Goal: Transaction & Acquisition: Purchase product/service

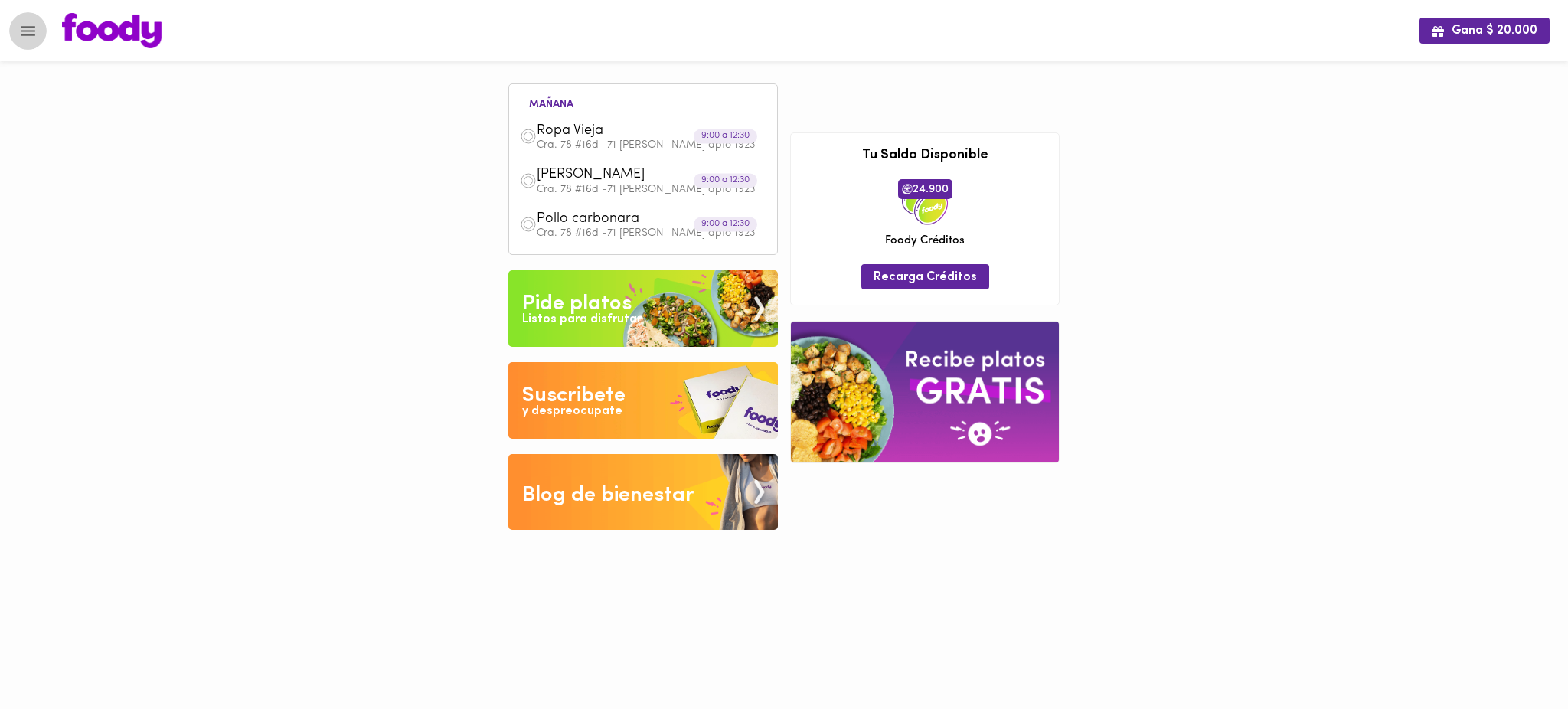
click at [26, 25] on icon "Menu" at bounding box center [27, 31] width 19 height 19
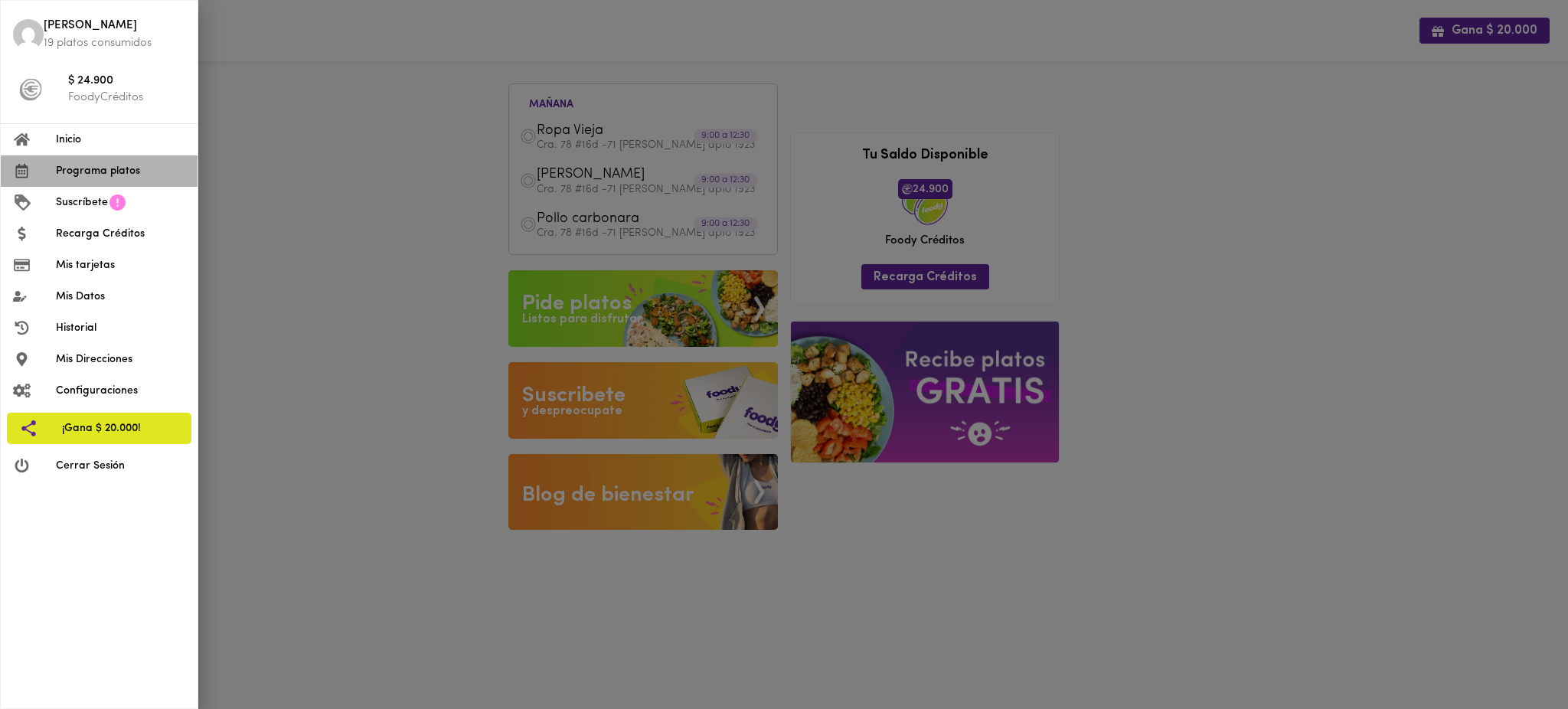
click at [96, 161] on li "Programa platos" at bounding box center [99, 171] width 197 height 32
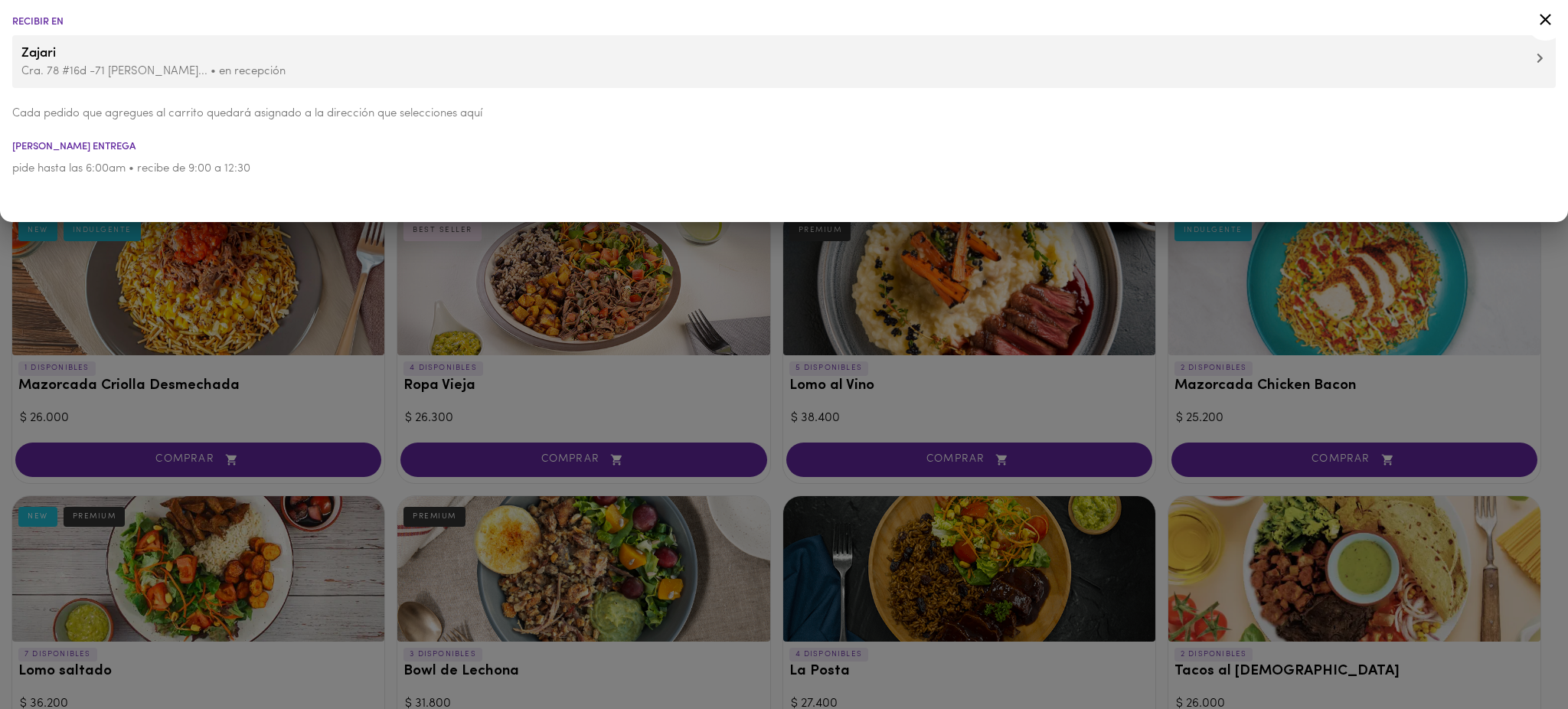
click at [777, 461] on div at bounding box center [784, 354] width 1568 height 709
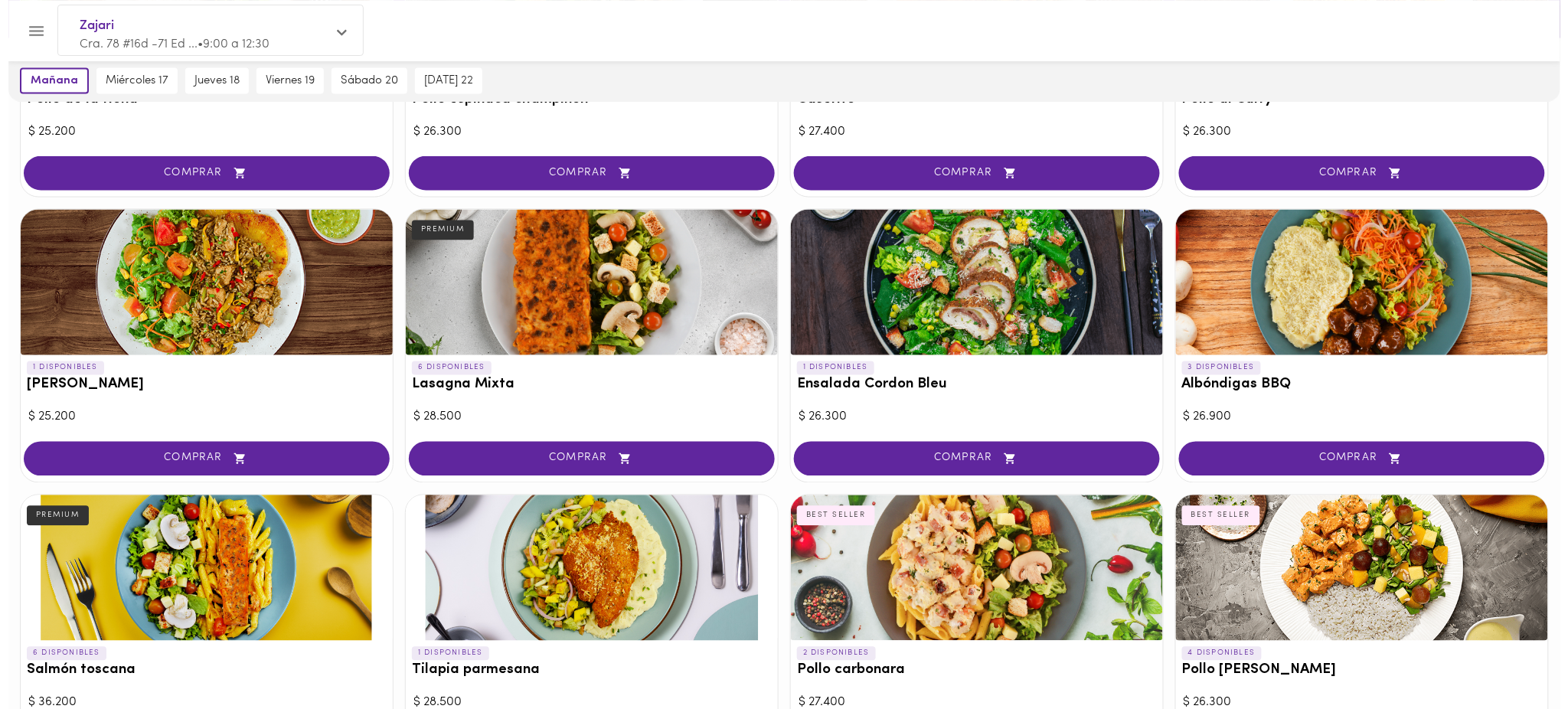
scroll to position [860, 0]
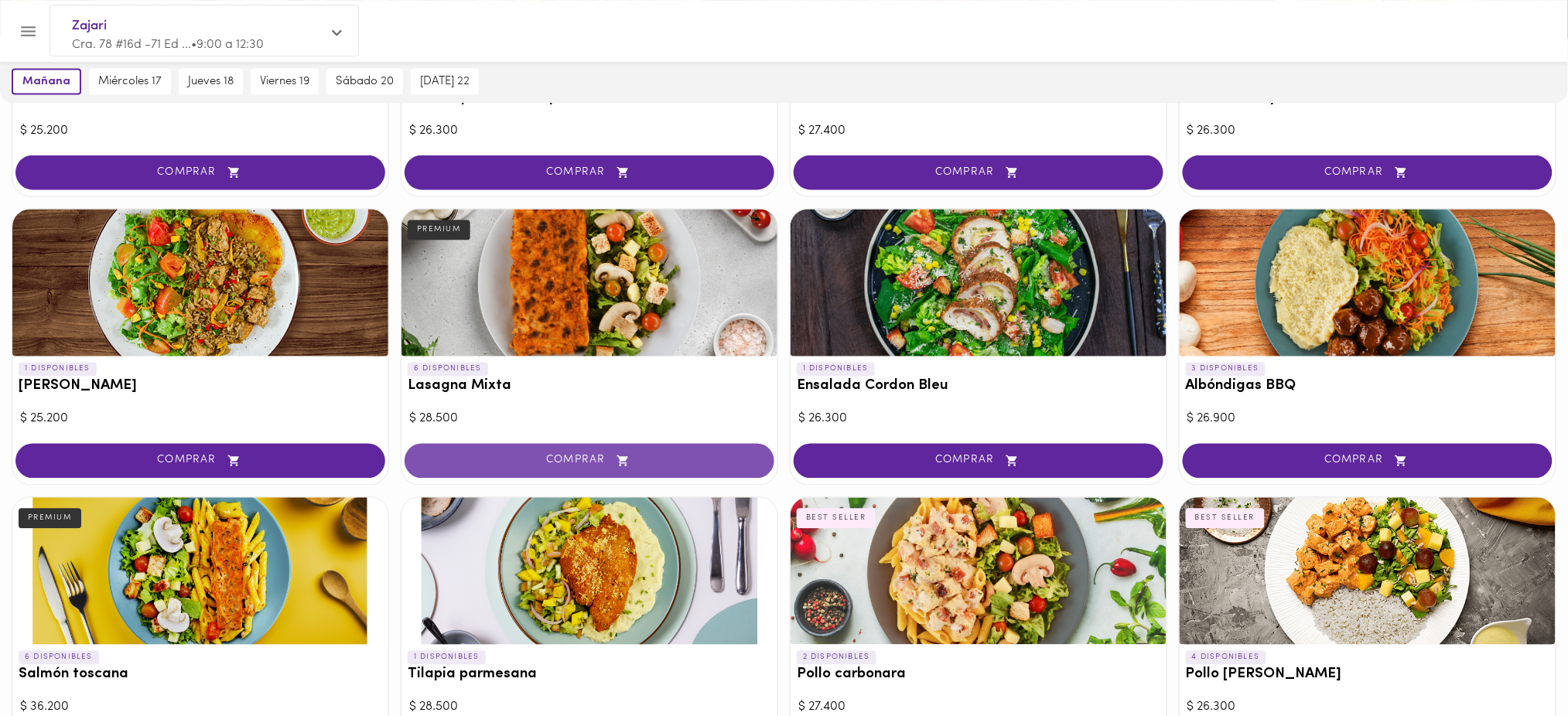
click at [634, 462] on span "COMPRAR" at bounding box center [589, 461] width 331 height 13
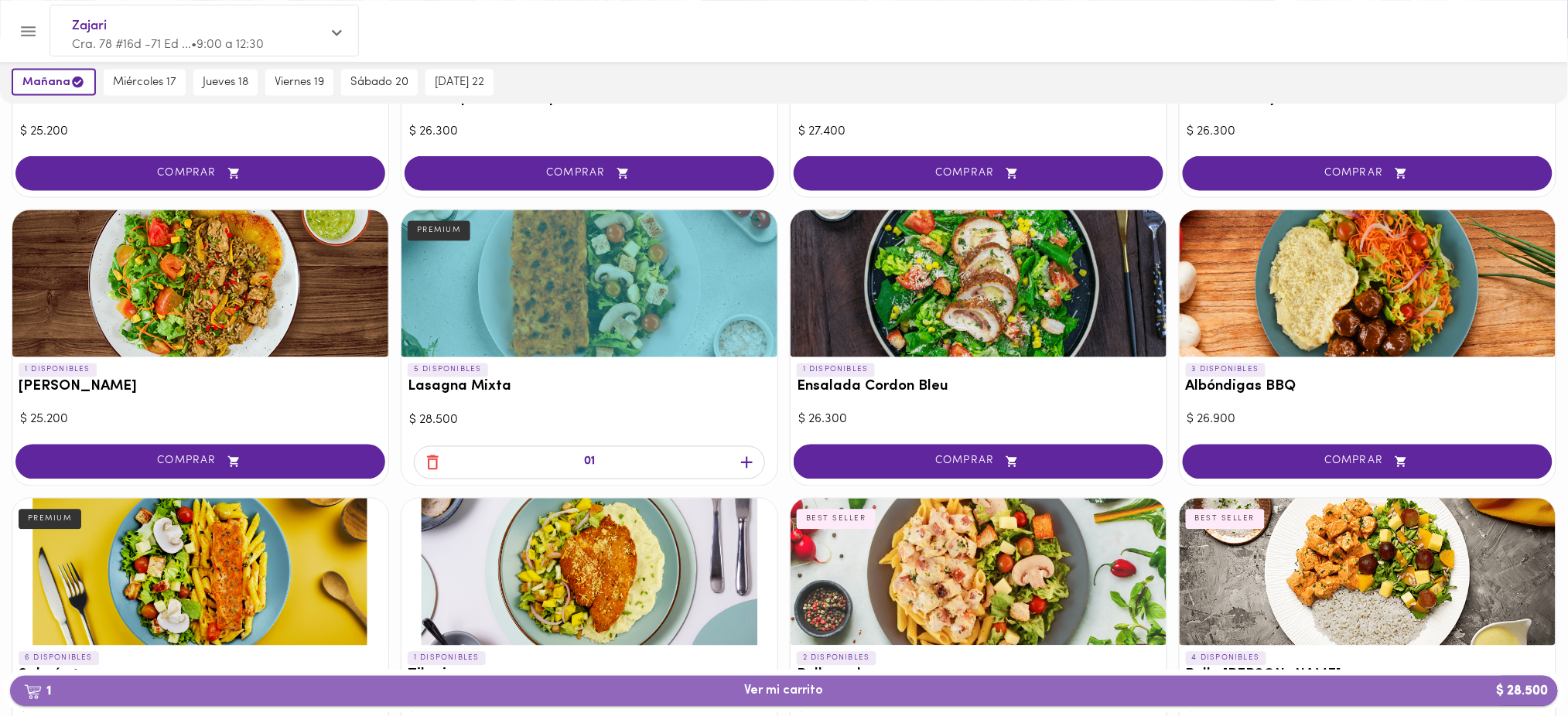
click at [1055, 692] on span "1 Ver mi carrito $ 28.500" at bounding box center [784, 691] width 1523 height 15
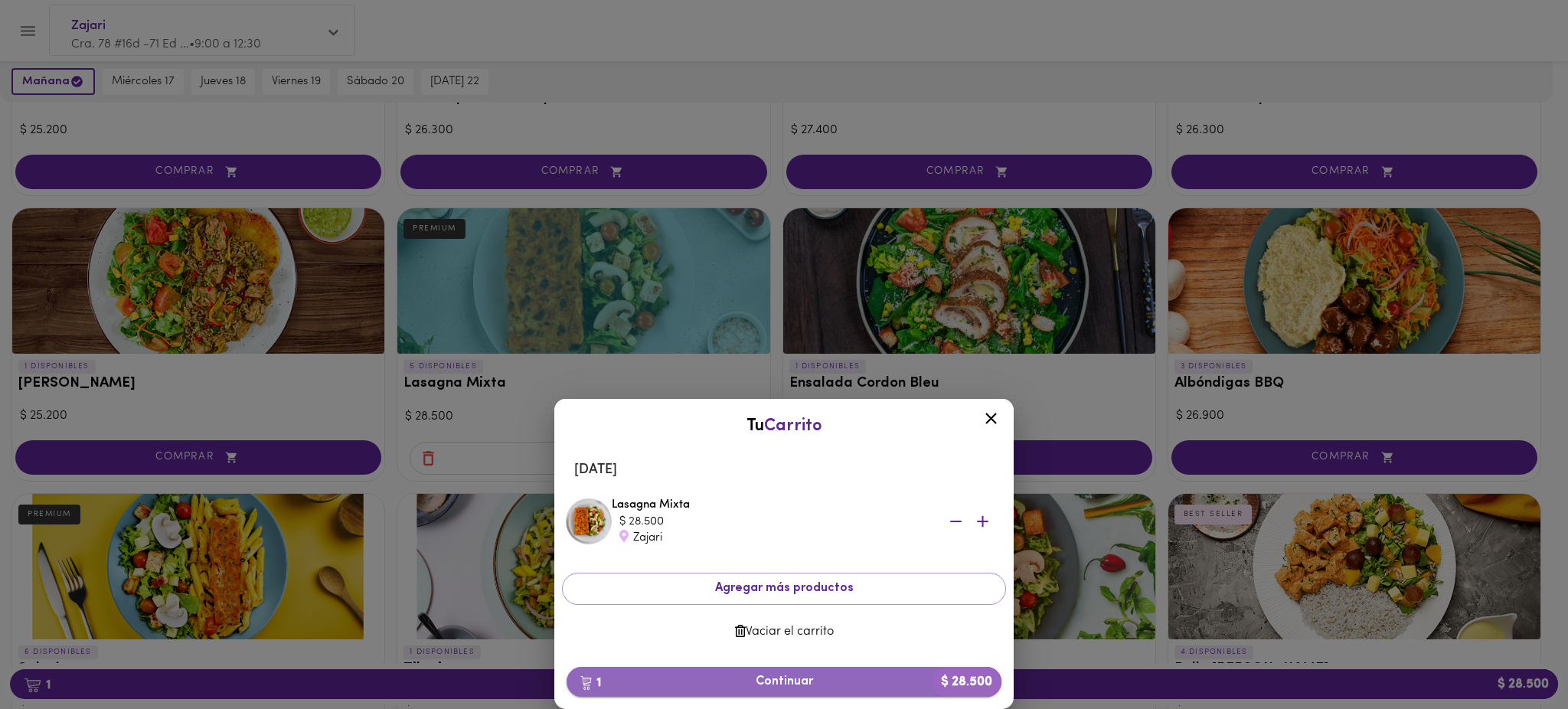
click at [782, 683] on span "1 Continuar $ 28.500" at bounding box center [783, 682] width 410 height 15
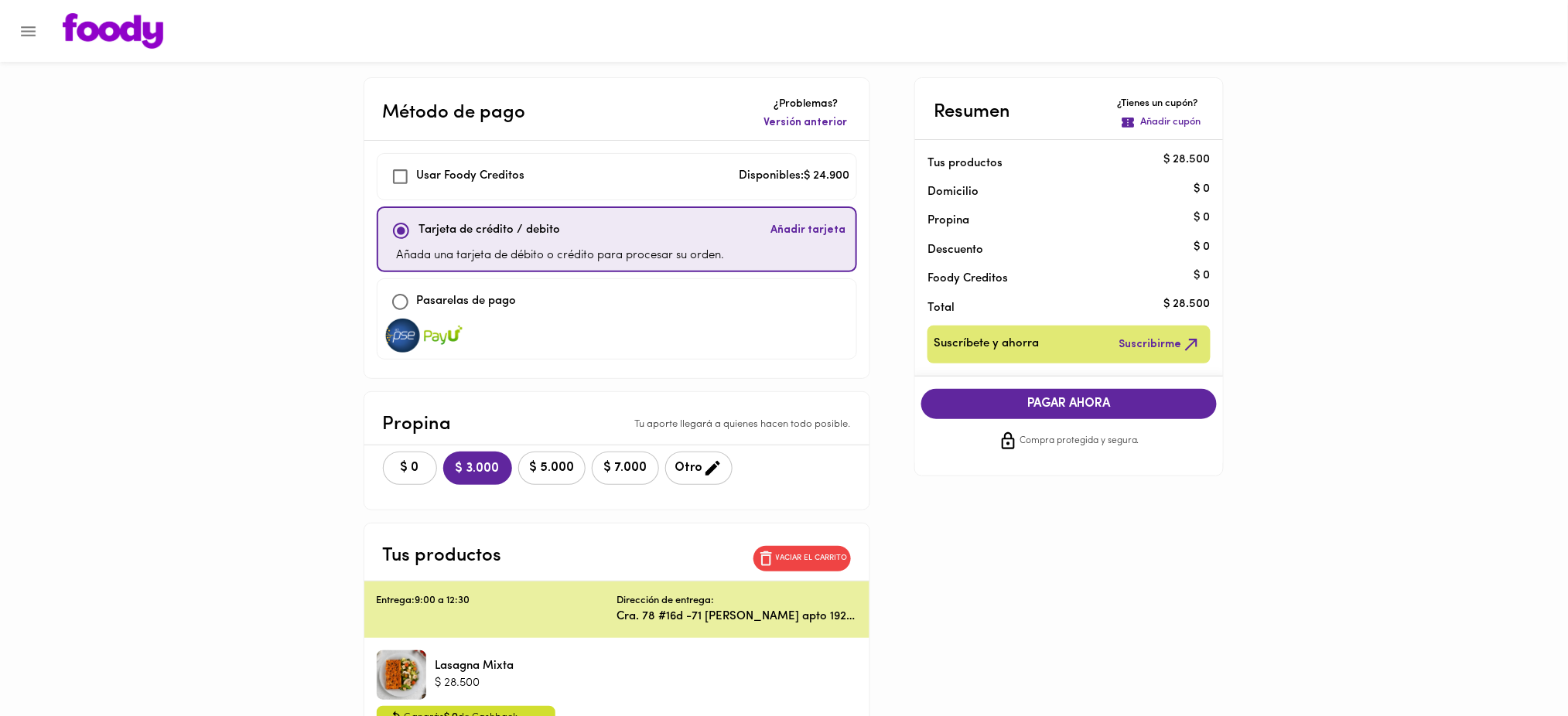
checkbox input "true"
click at [765, 123] on span "Versión anterior" at bounding box center [806, 123] width 84 height 16
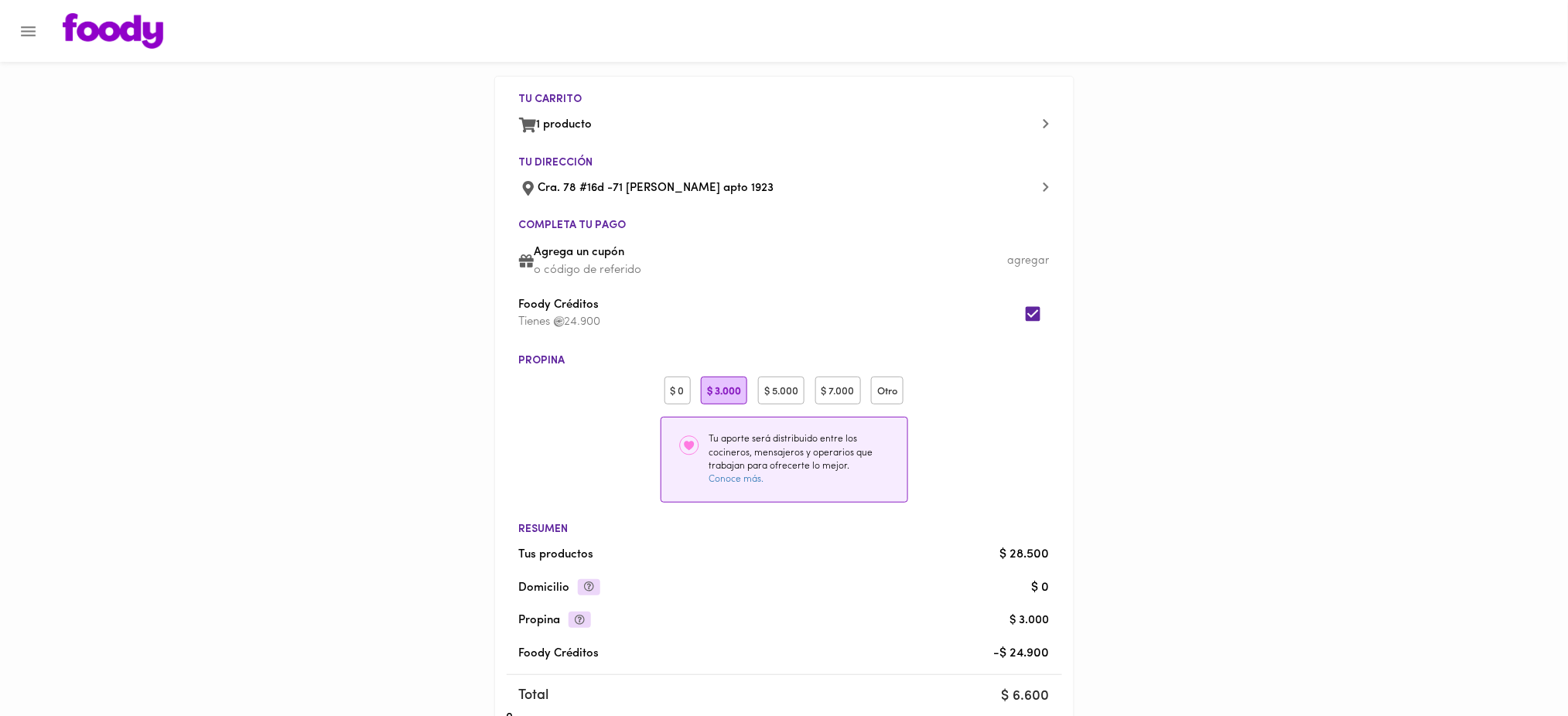
click at [667, 382] on div "$ 0" at bounding box center [677, 391] width 26 height 29
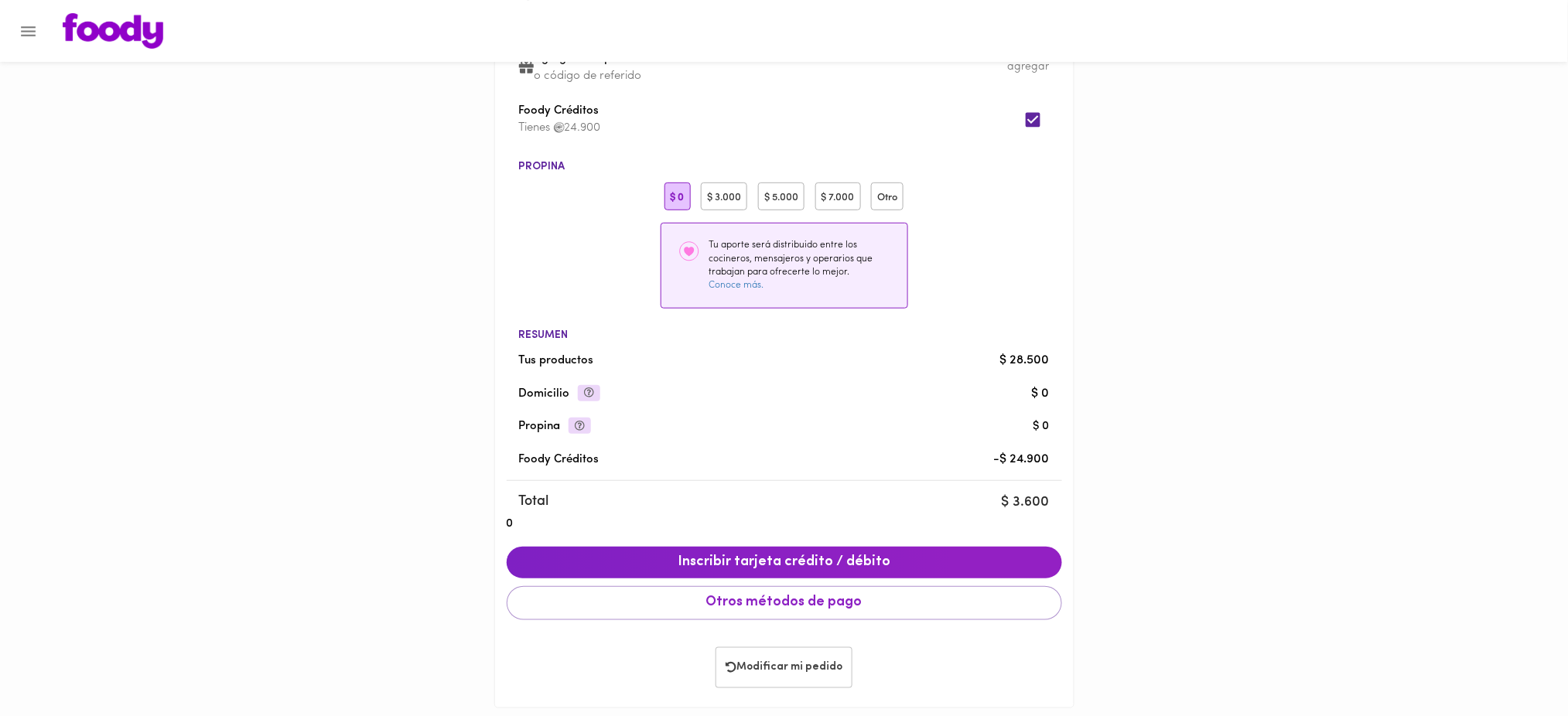
scroll to position [208, 0]
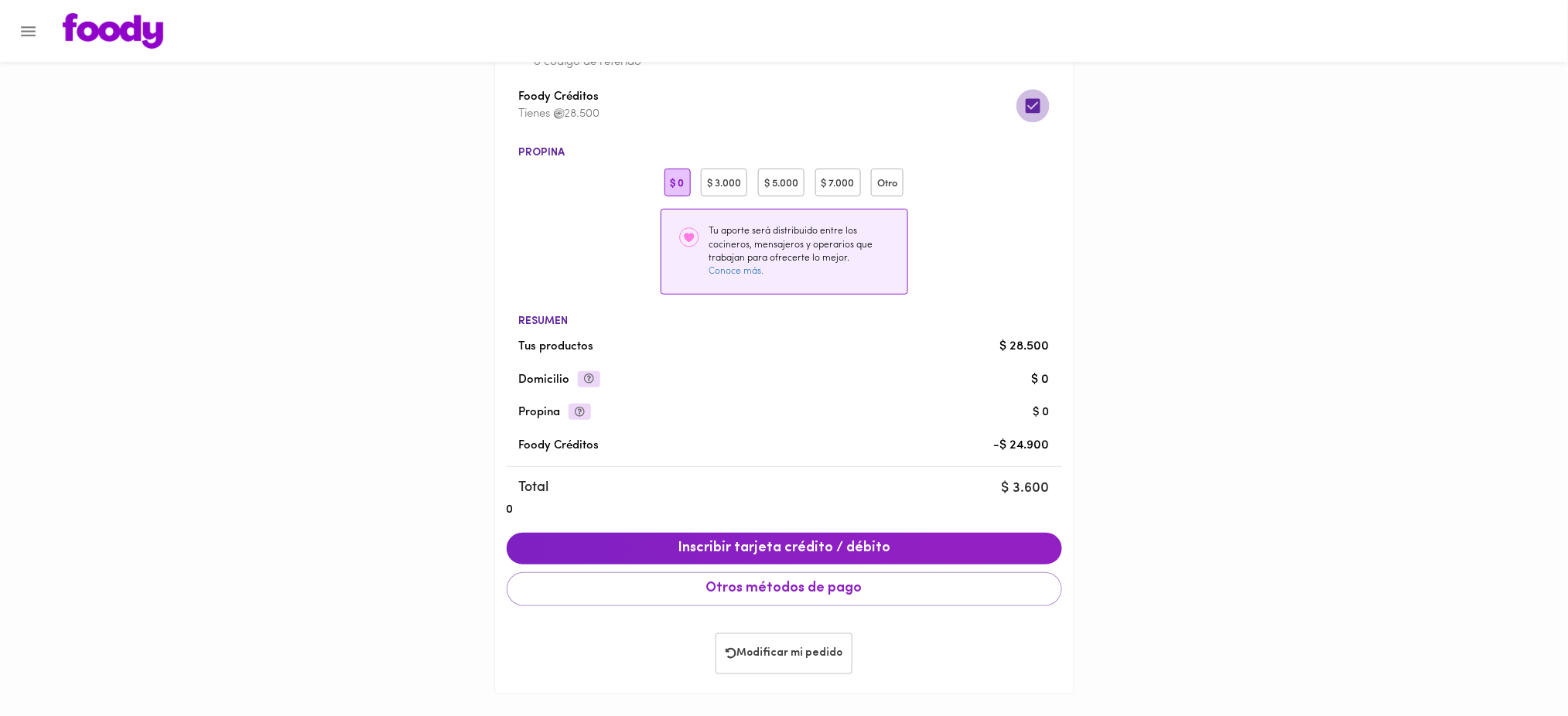
click at [1034, 105] on input "checkbox" at bounding box center [1033, 105] width 33 height 33
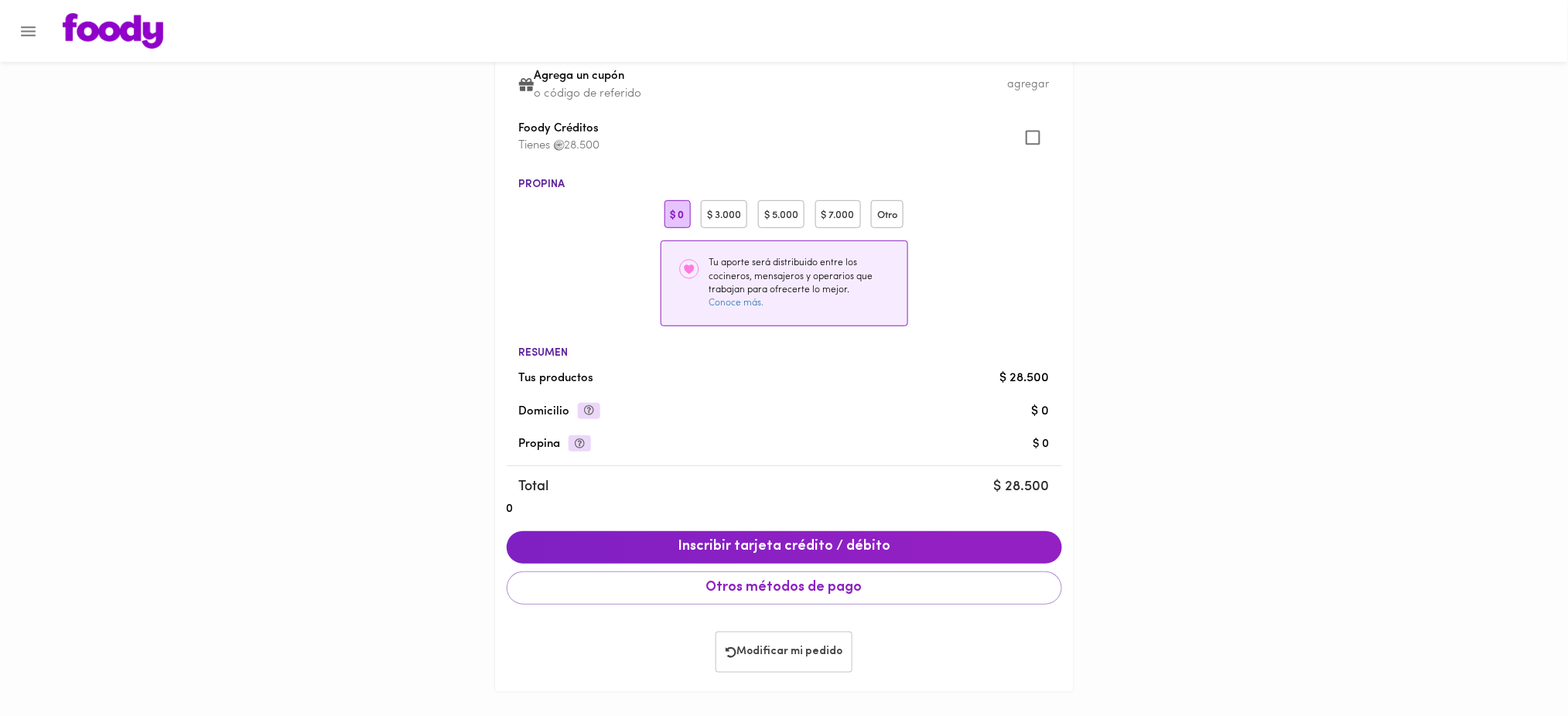
scroll to position [176, 0]
click at [1034, 105] on div "Agrega un cupón o código de referido" at bounding box center [784, 85] width 555 height 53
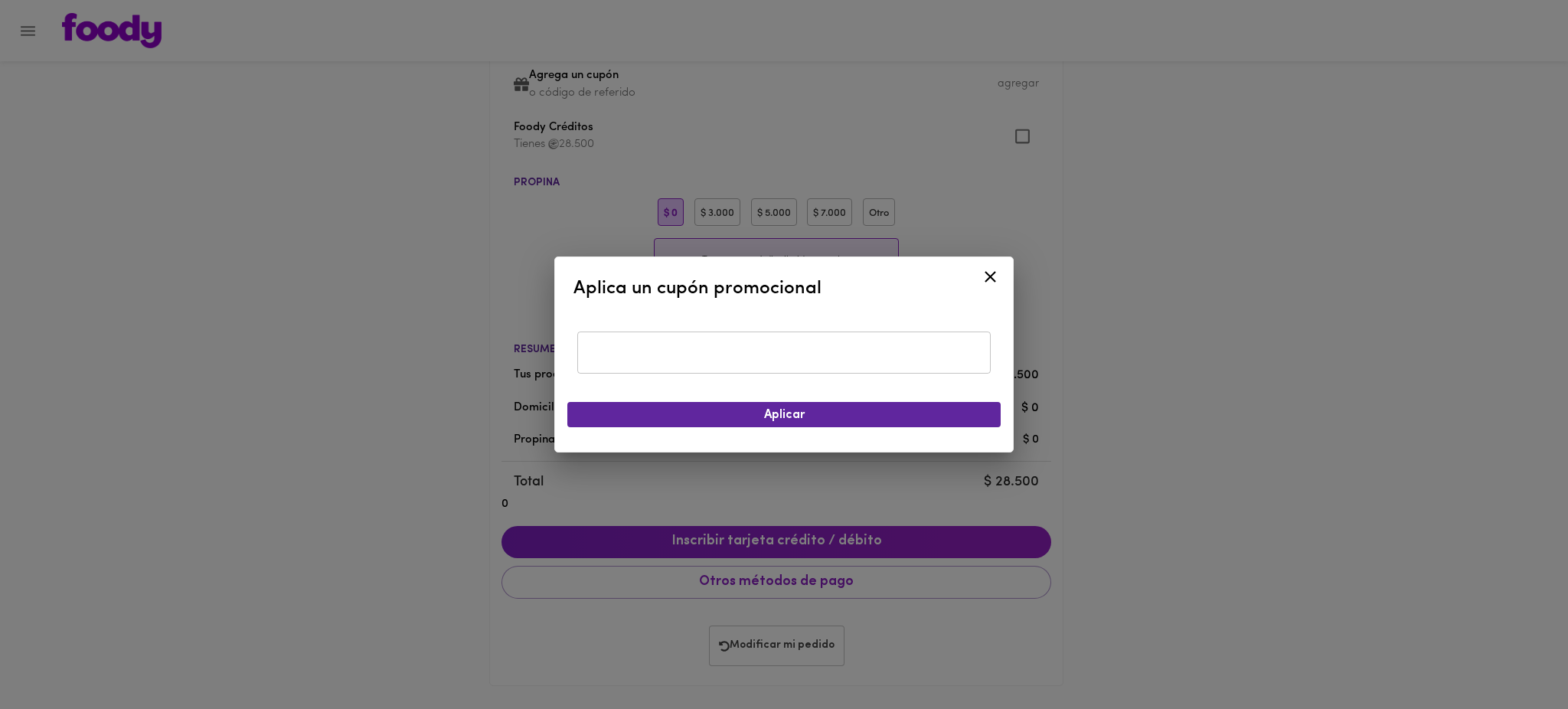
click at [985, 275] on icon at bounding box center [990, 277] width 19 height 19
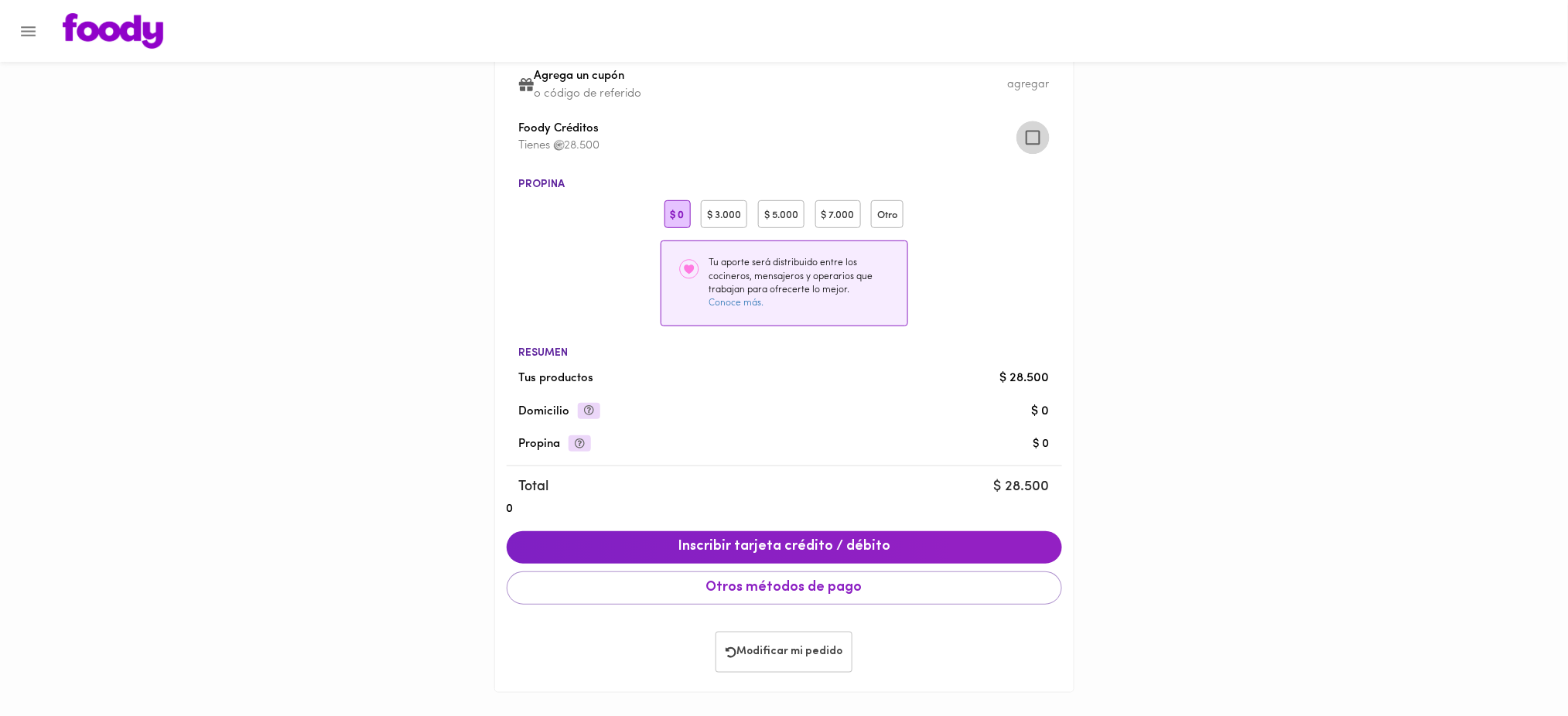
click at [1034, 136] on input "checkbox" at bounding box center [1033, 137] width 33 height 33
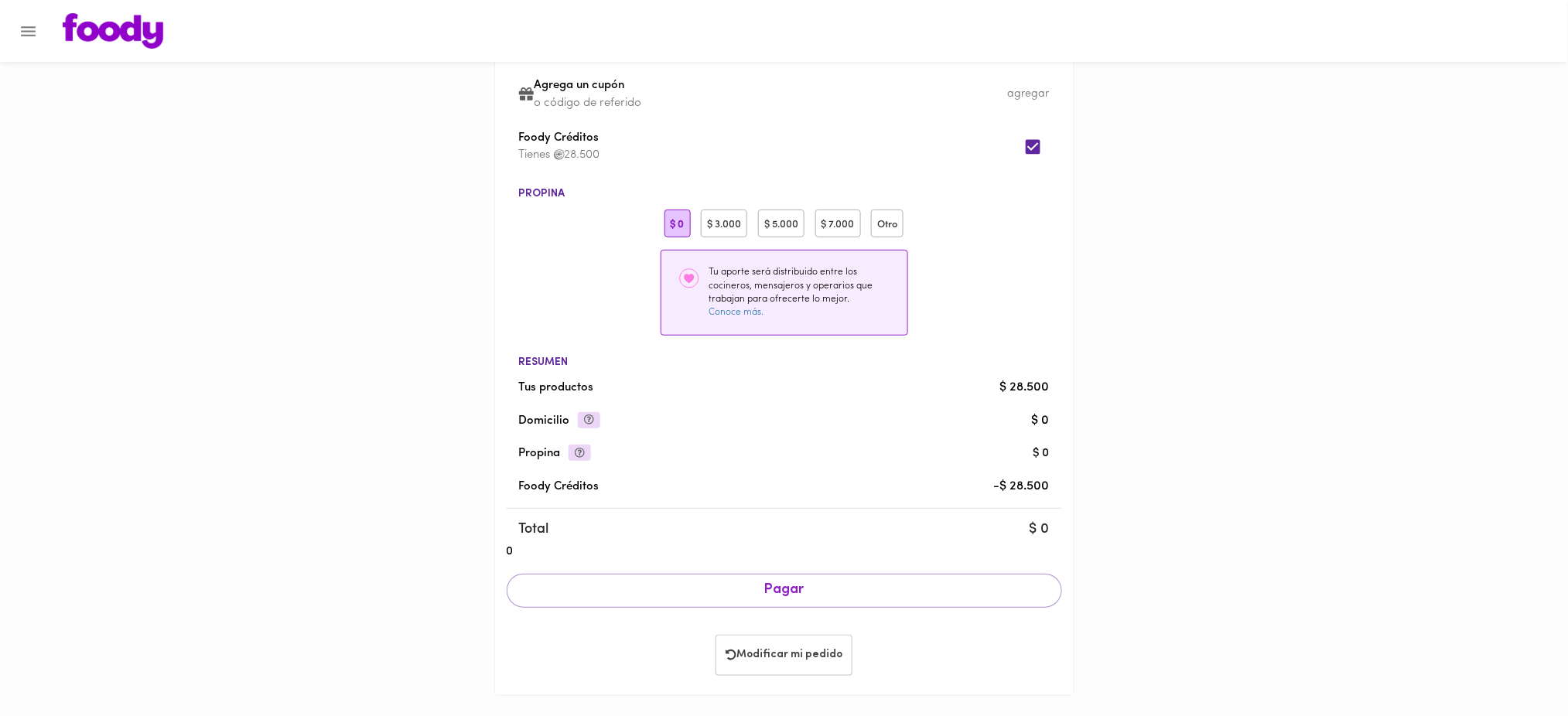
scroll to position [169, 0]
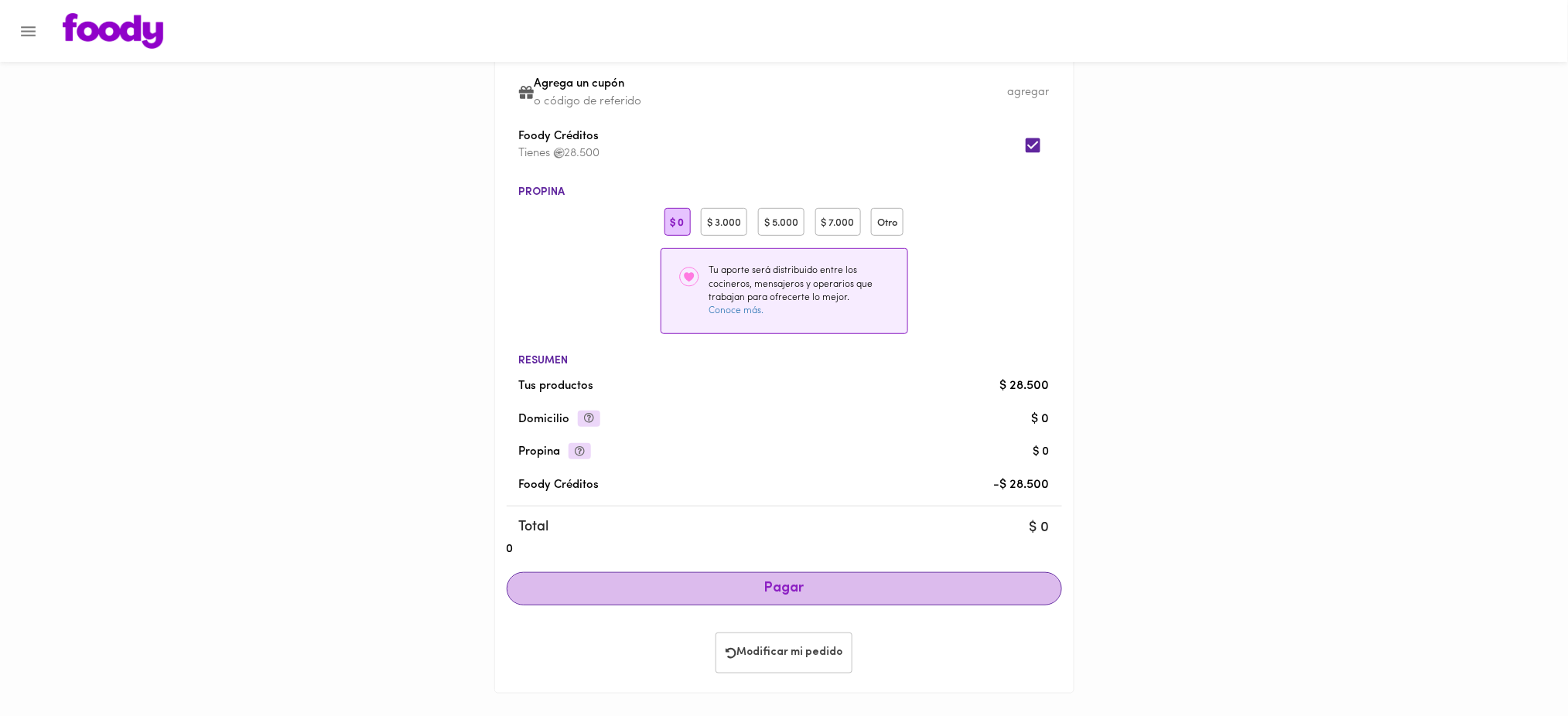
click at [801, 591] on span "Pagar" at bounding box center [784, 590] width 529 height 17
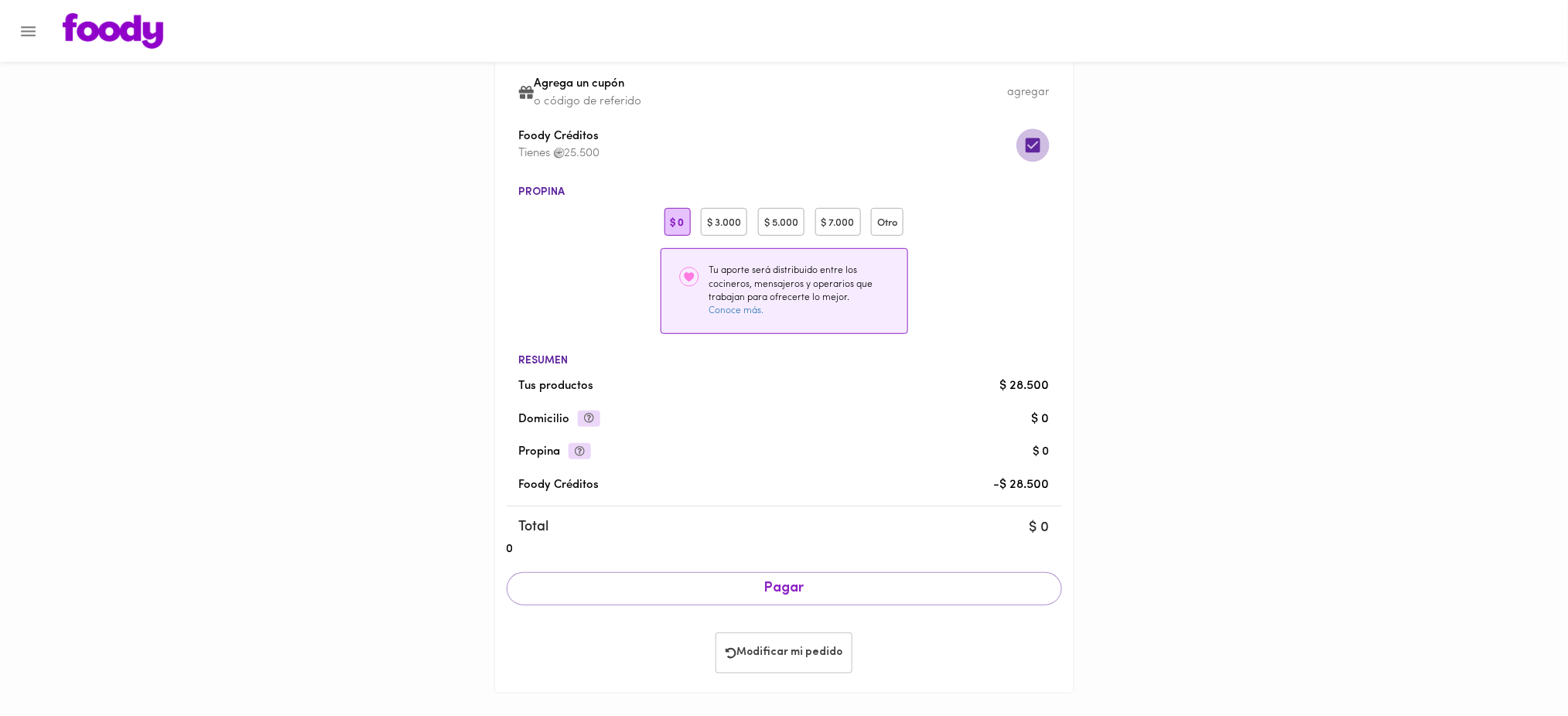
click at [1031, 143] on input "checkbox" at bounding box center [1033, 144] width 33 height 33
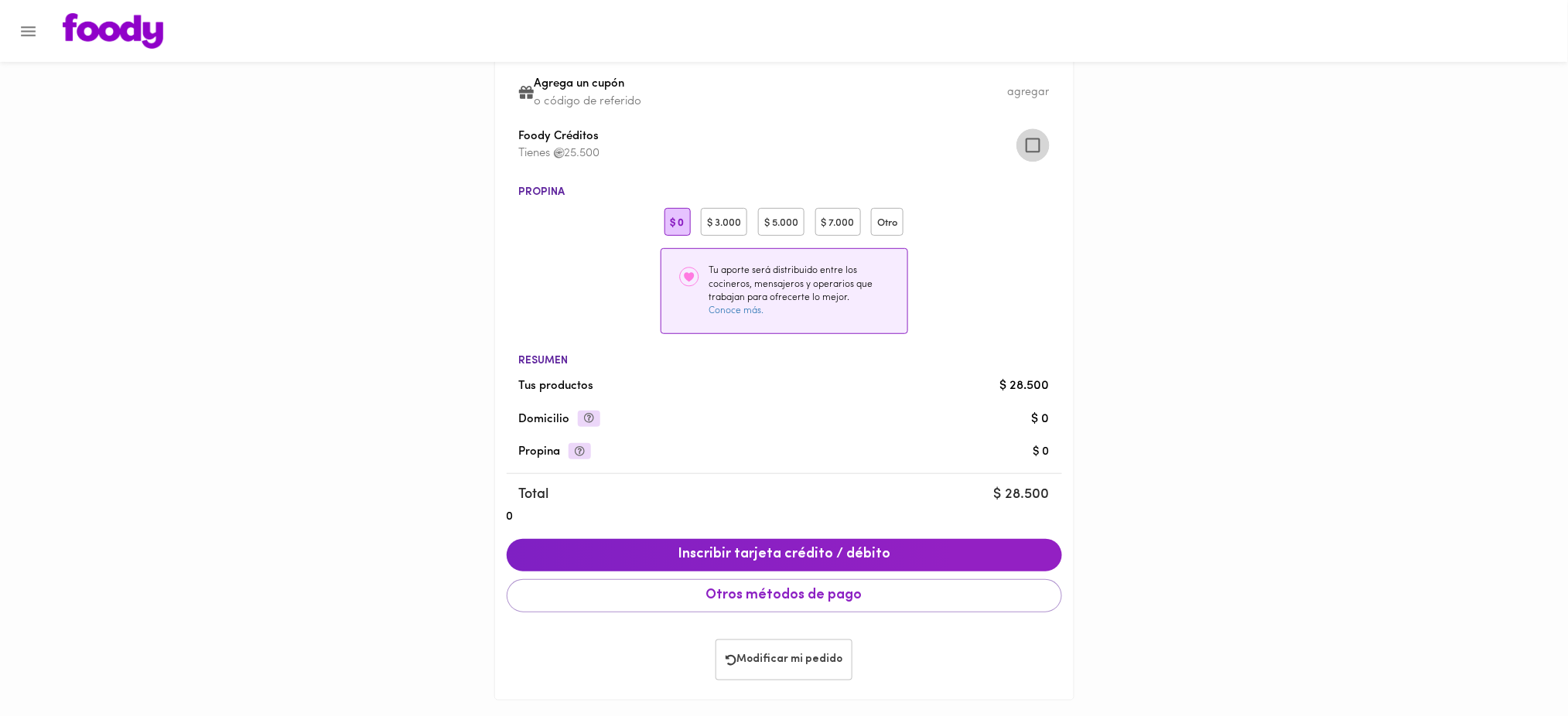
click at [1031, 143] on input "checkbox" at bounding box center [1033, 144] width 33 height 33
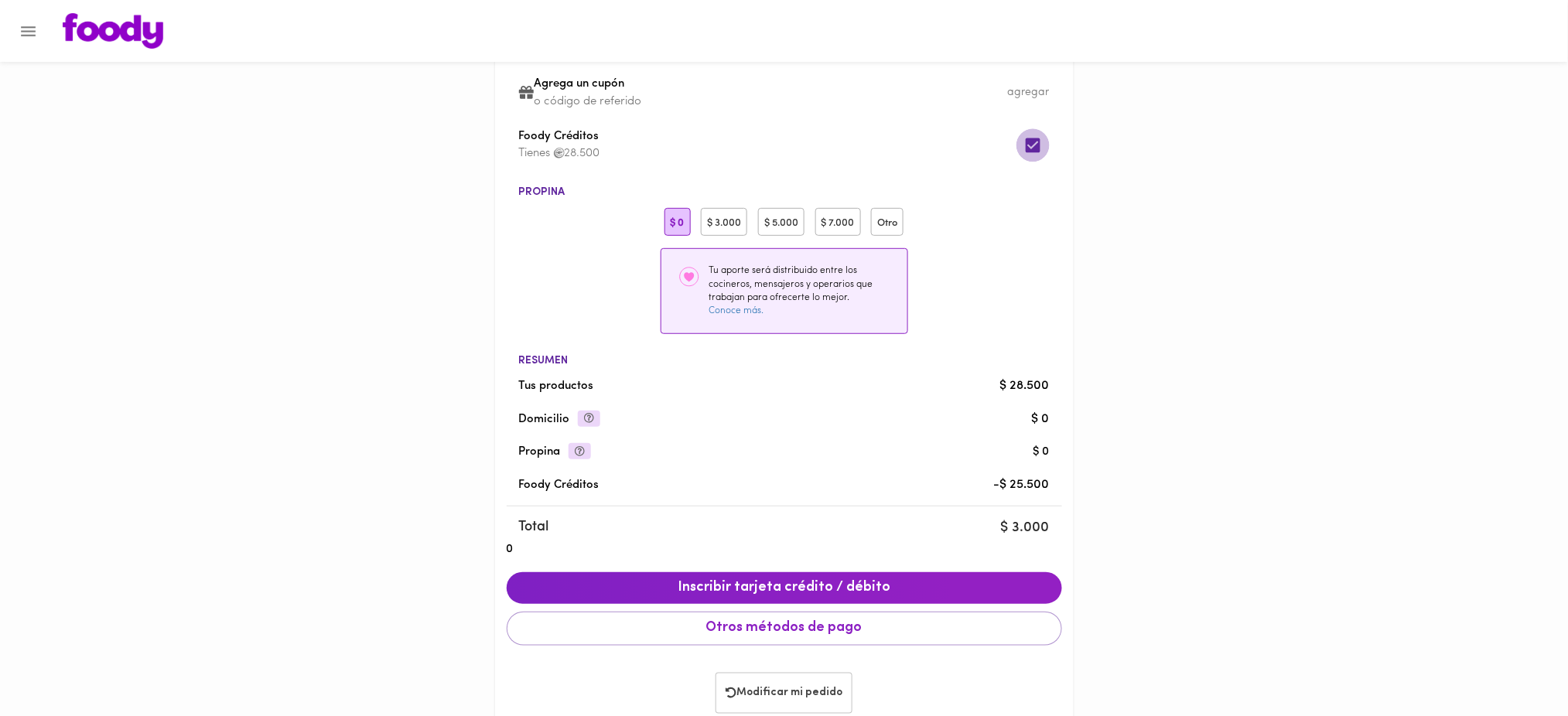
click at [1030, 143] on input "checkbox" at bounding box center [1033, 144] width 33 height 33
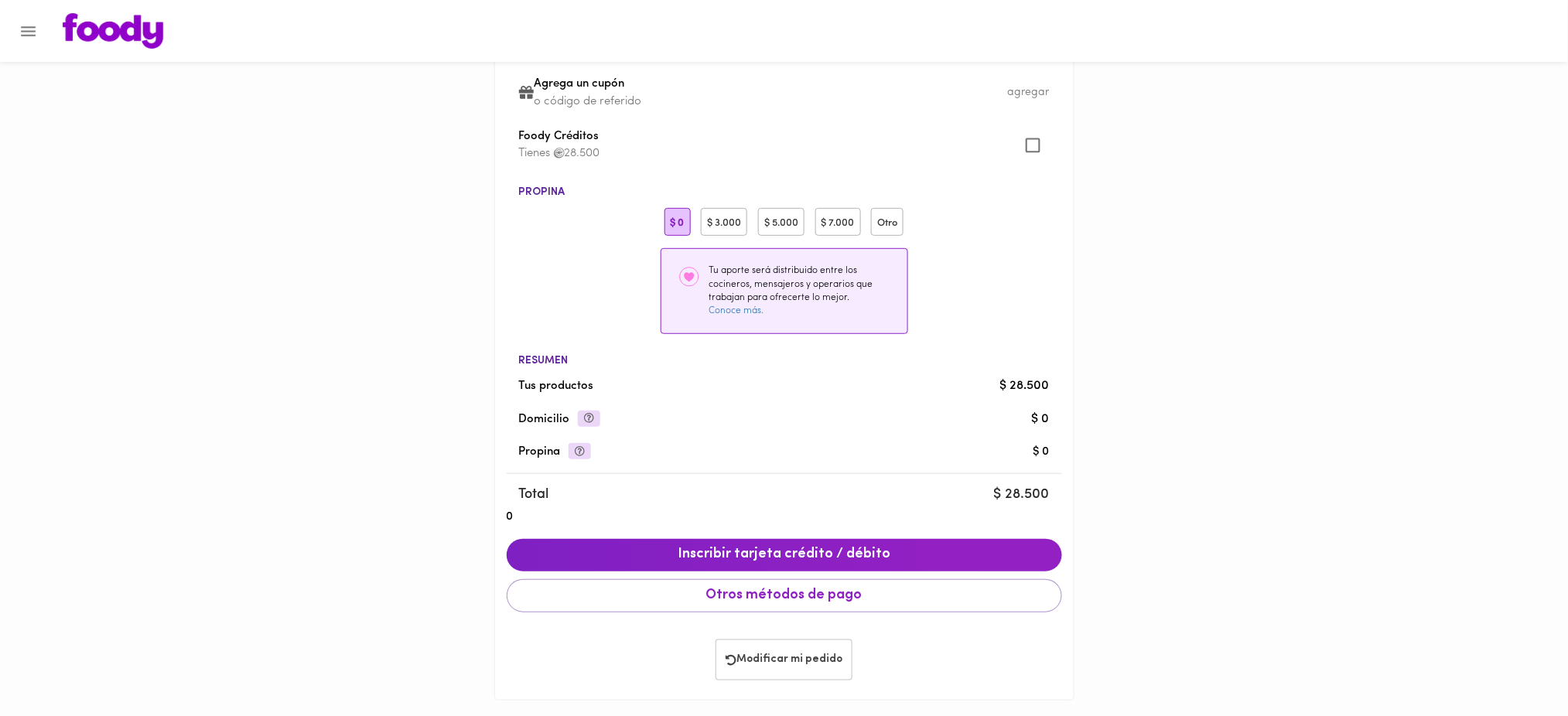
click at [1030, 143] on input "checkbox" at bounding box center [1033, 144] width 33 height 33
checkbox input "true"
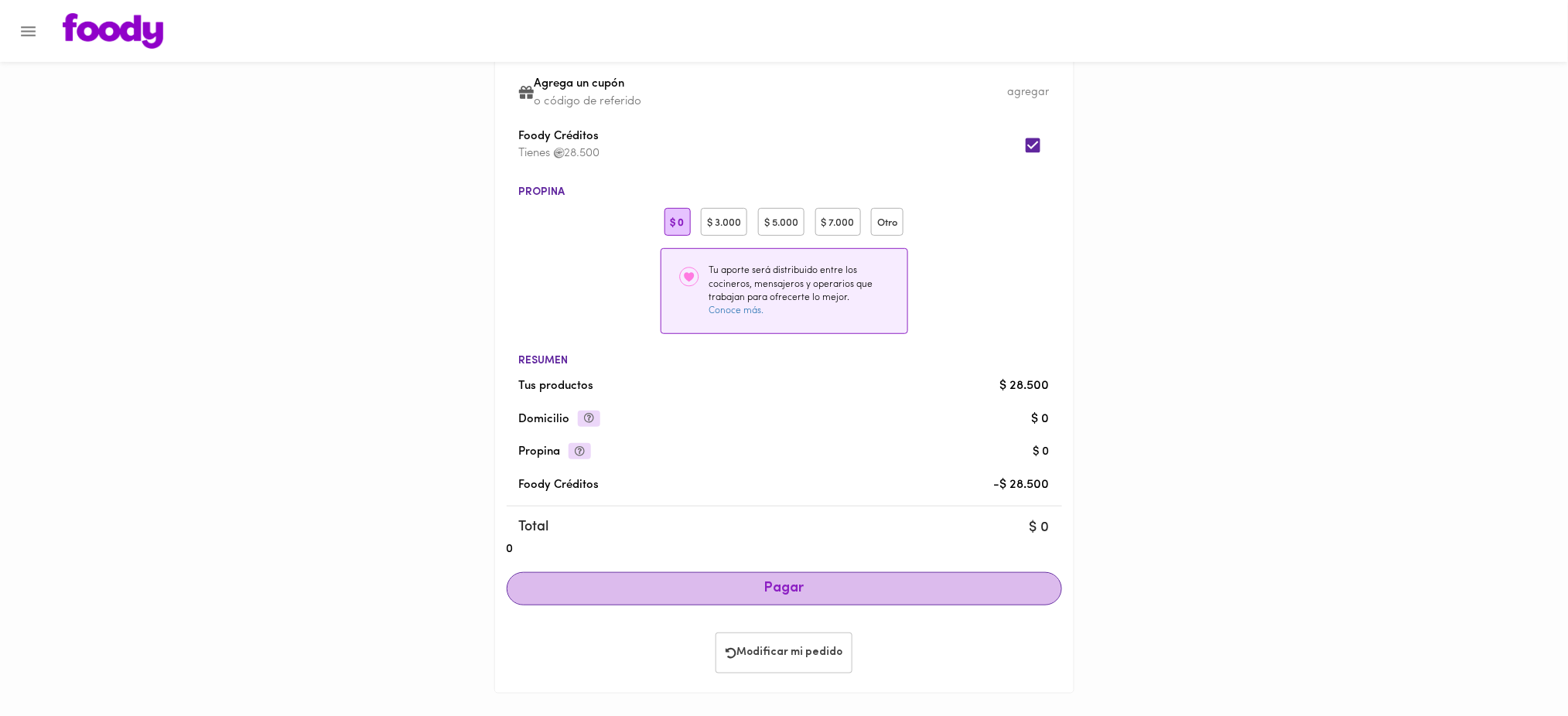
click at [839, 579] on button "Pagar" at bounding box center [784, 589] width 555 height 34
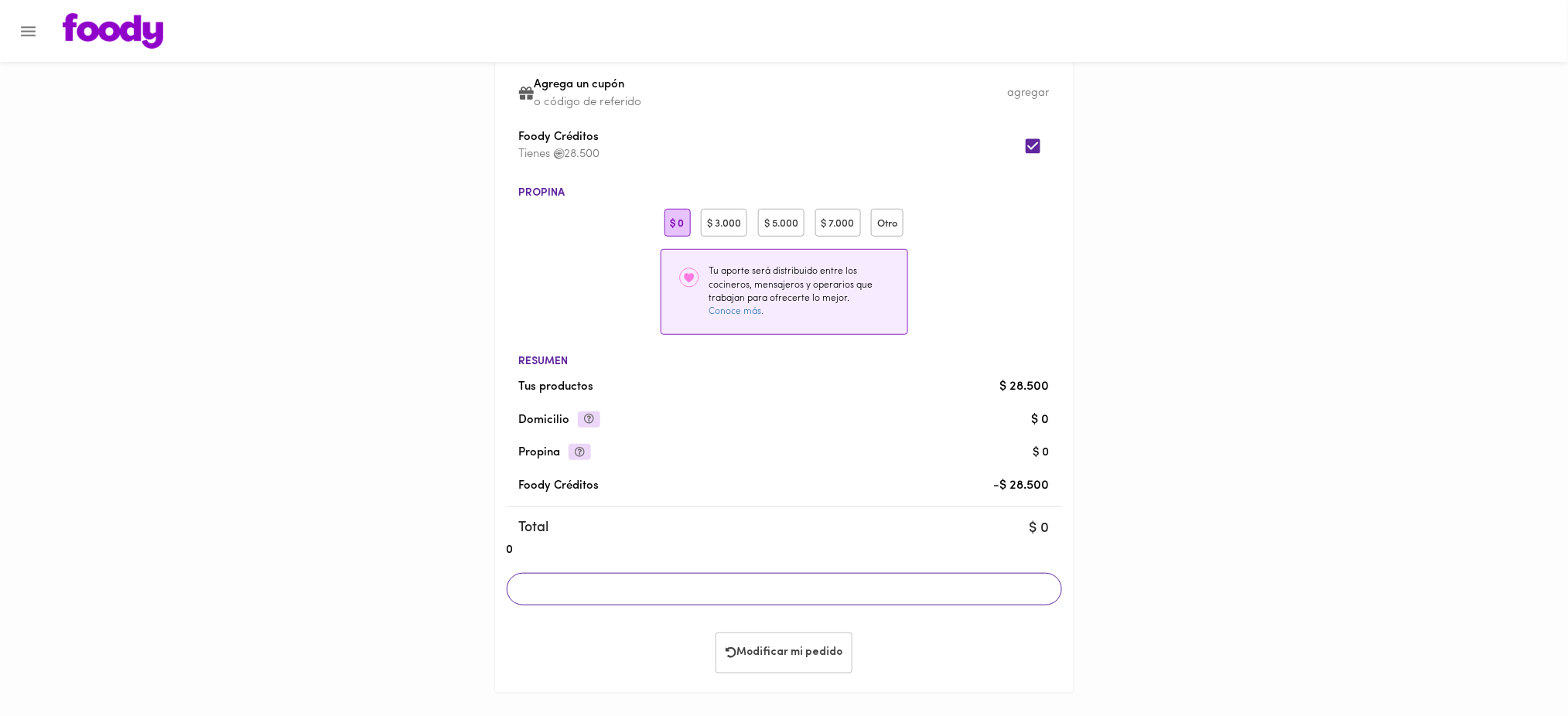
scroll to position [115, 0]
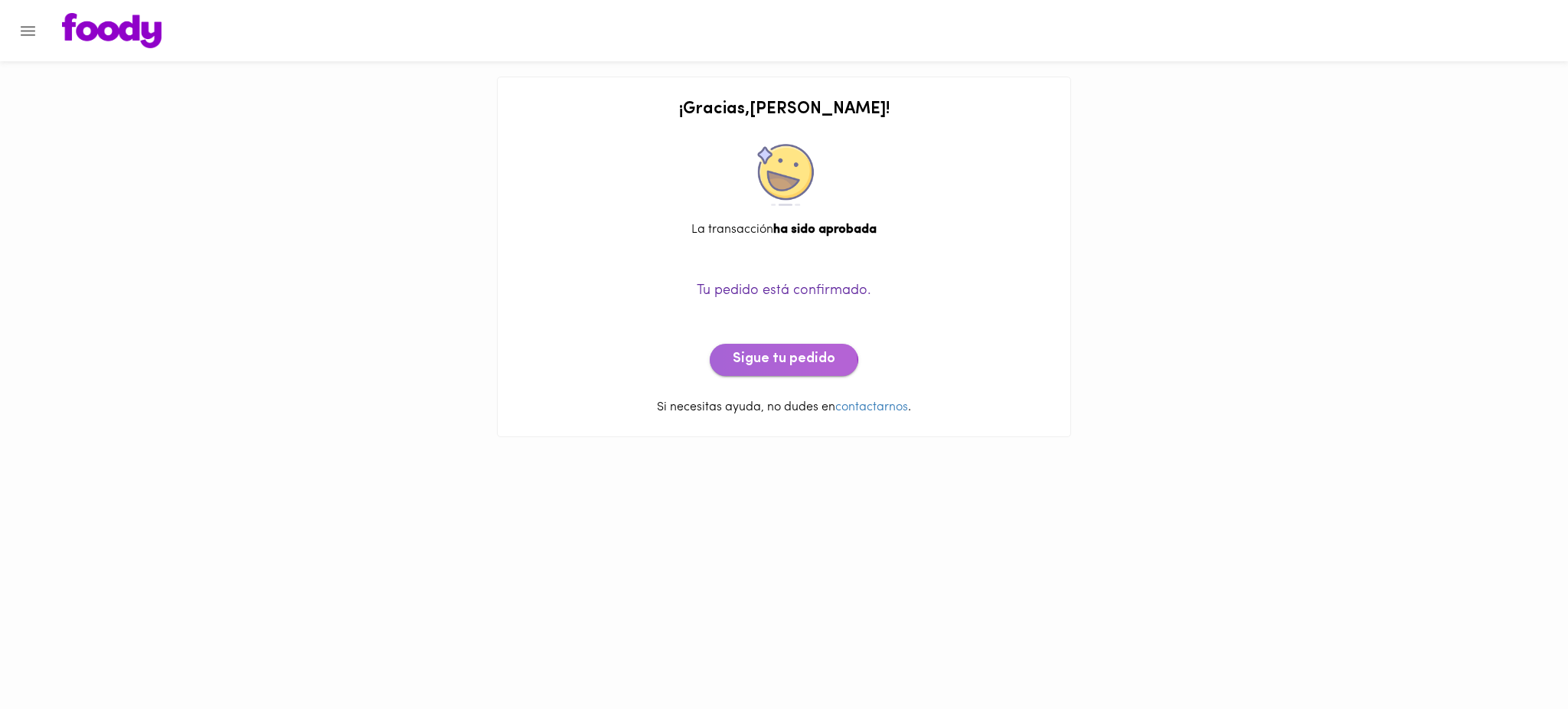
click at [773, 364] on span "Sigue tu pedido" at bounding box center [784, 360] width 103 height 17
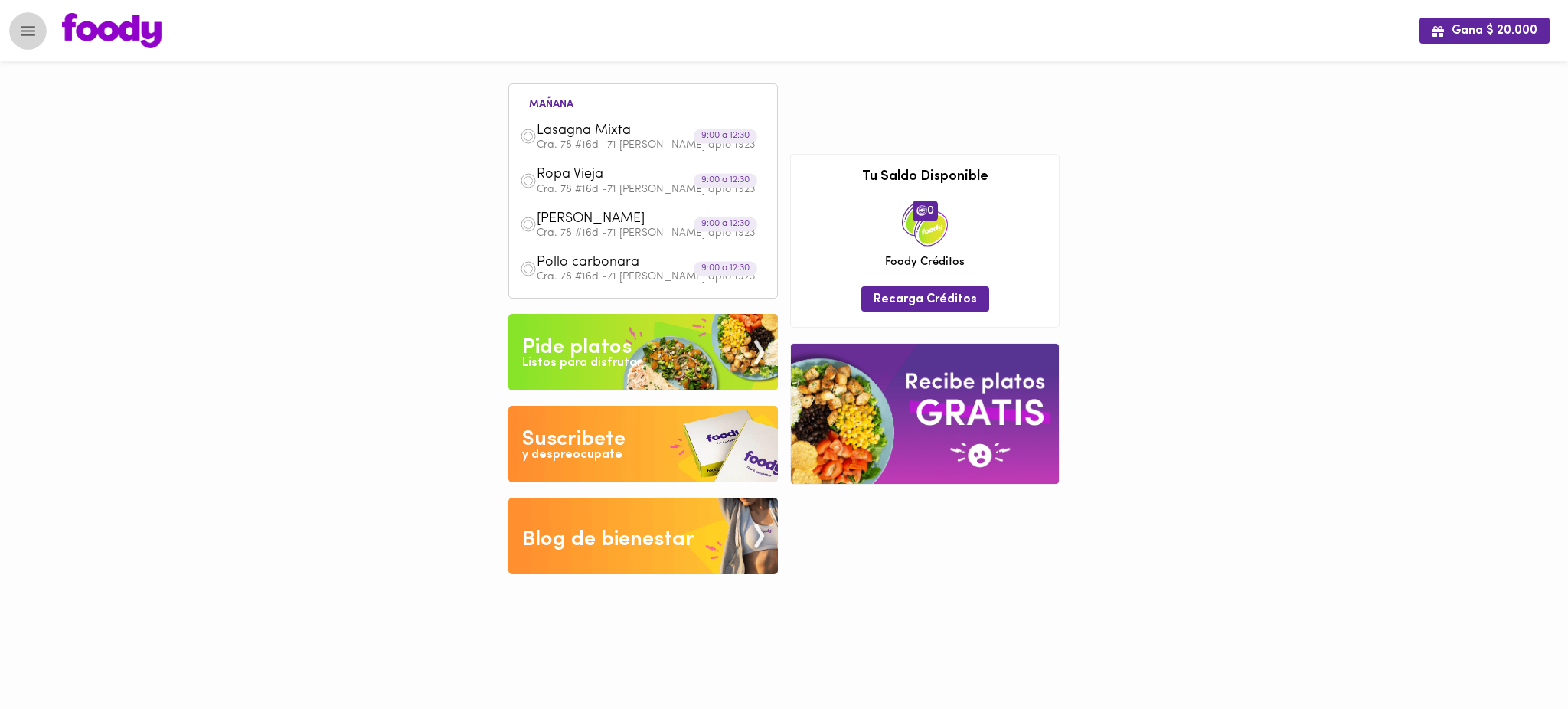
click at [23, 28] on icon "Menu" at bounding box center [27, 31] width 19 height 19
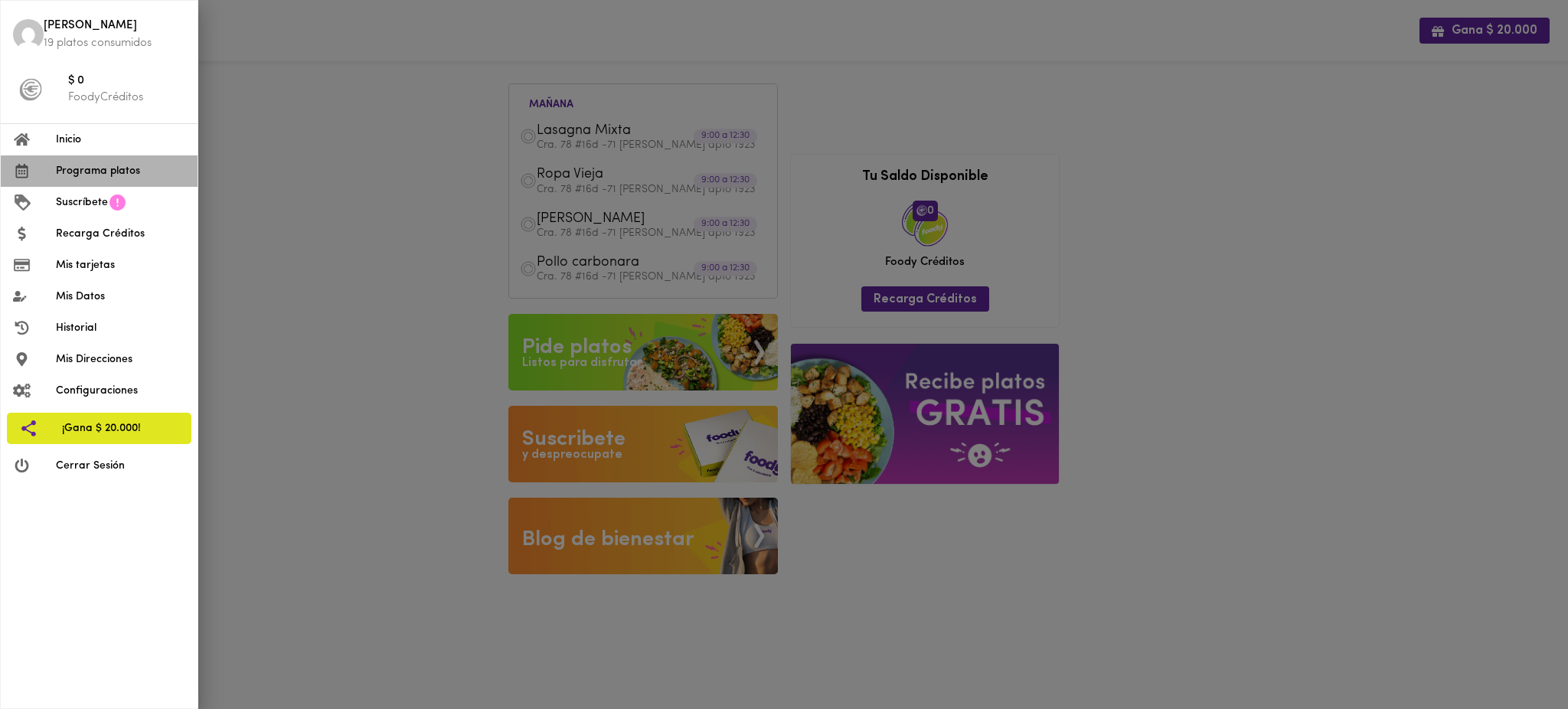
click at [101, 172] on span "Programa platos" at bounding box center [120, 171] width 129 height 16
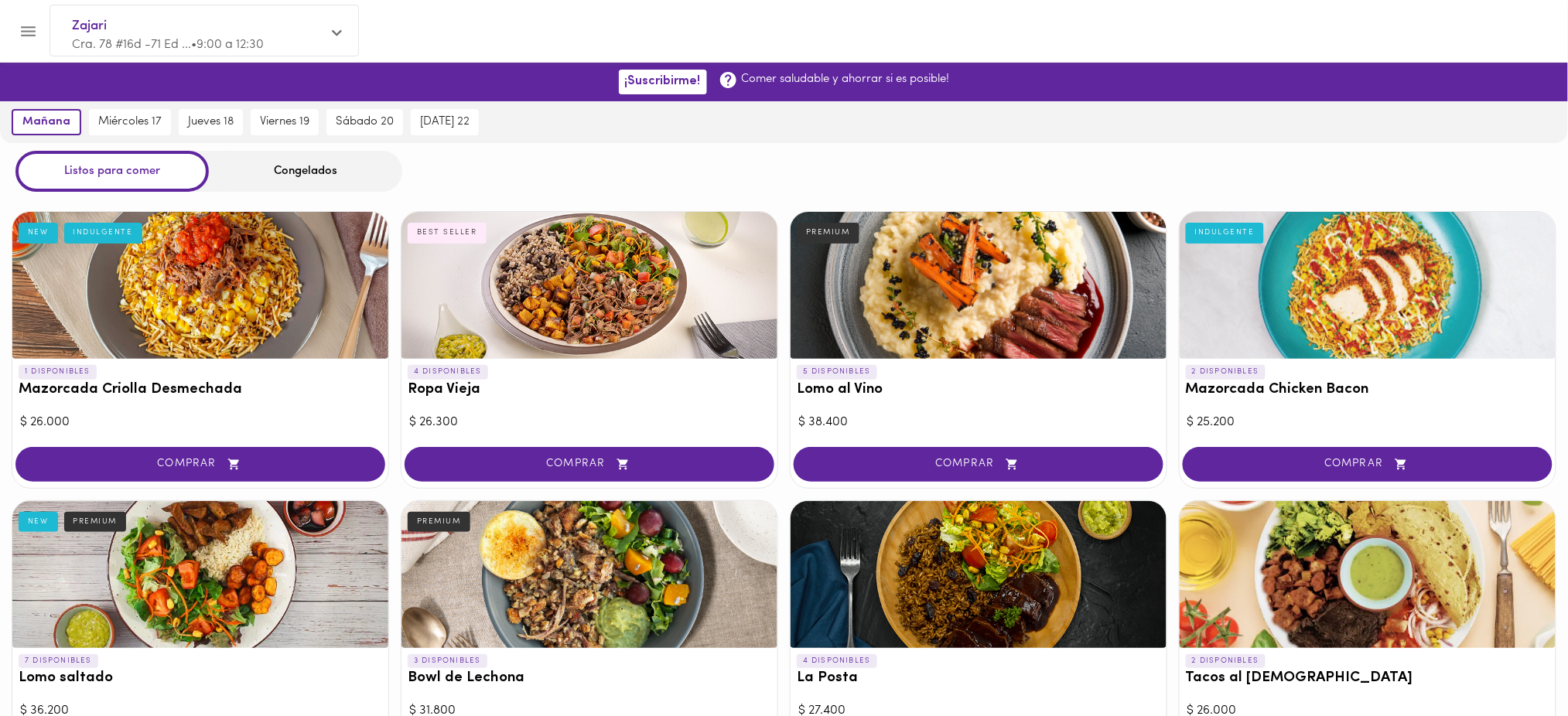
click at [330, 162] on div "Congelados" at bounding box center [305, 170] width 194 height 41
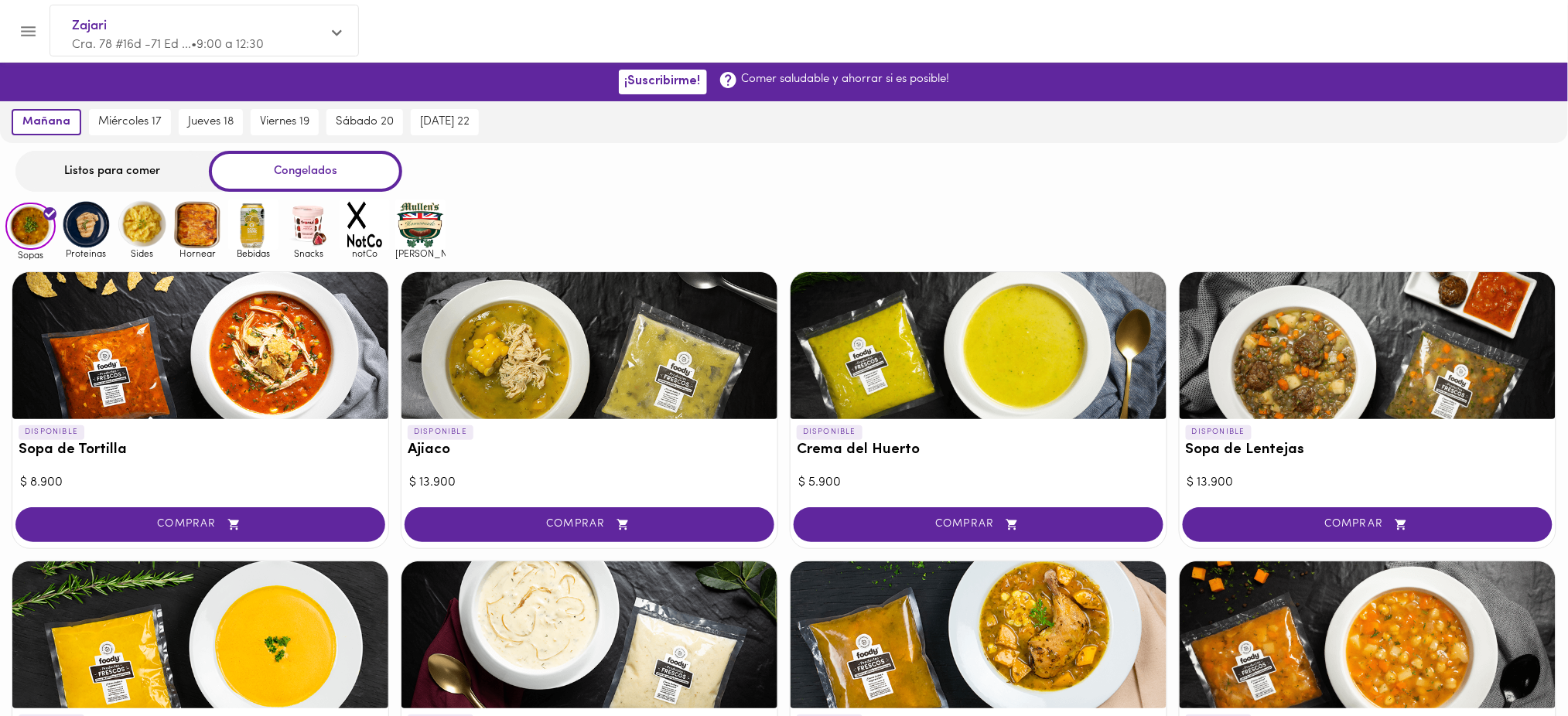
click at [76, 222] on img at bounding box center [86, 225] width 50 height 50
